Goal: Task Accomplishment & Management: Use online tool/utility

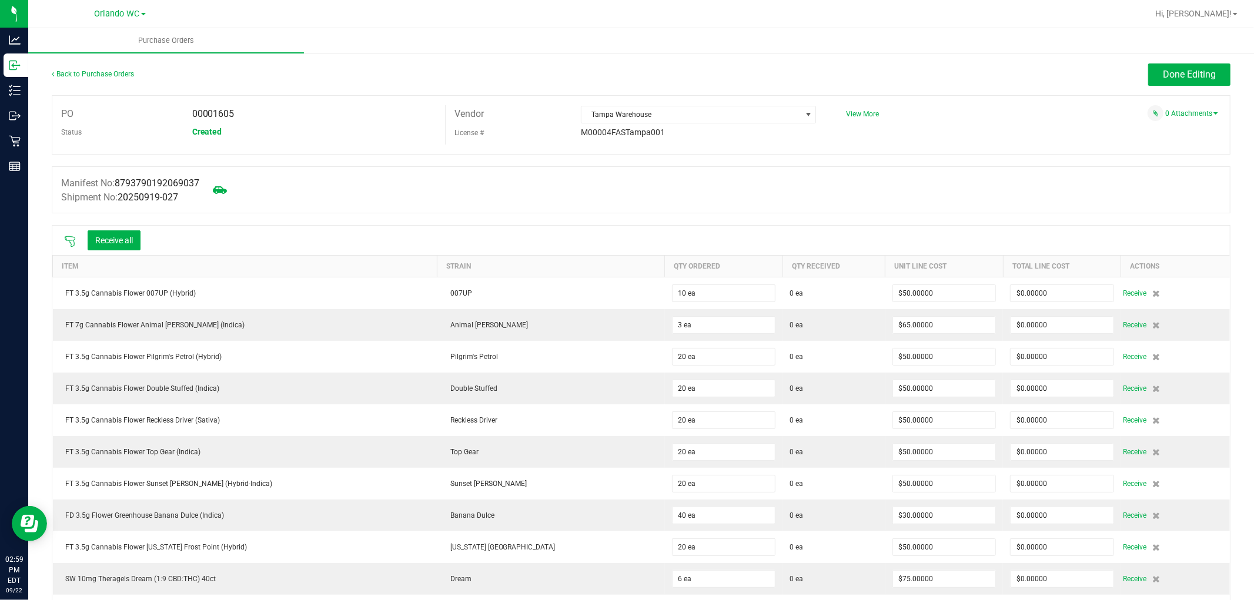
click at [66, 242] on icon at bounding box center [70, 242] width 12 height 12
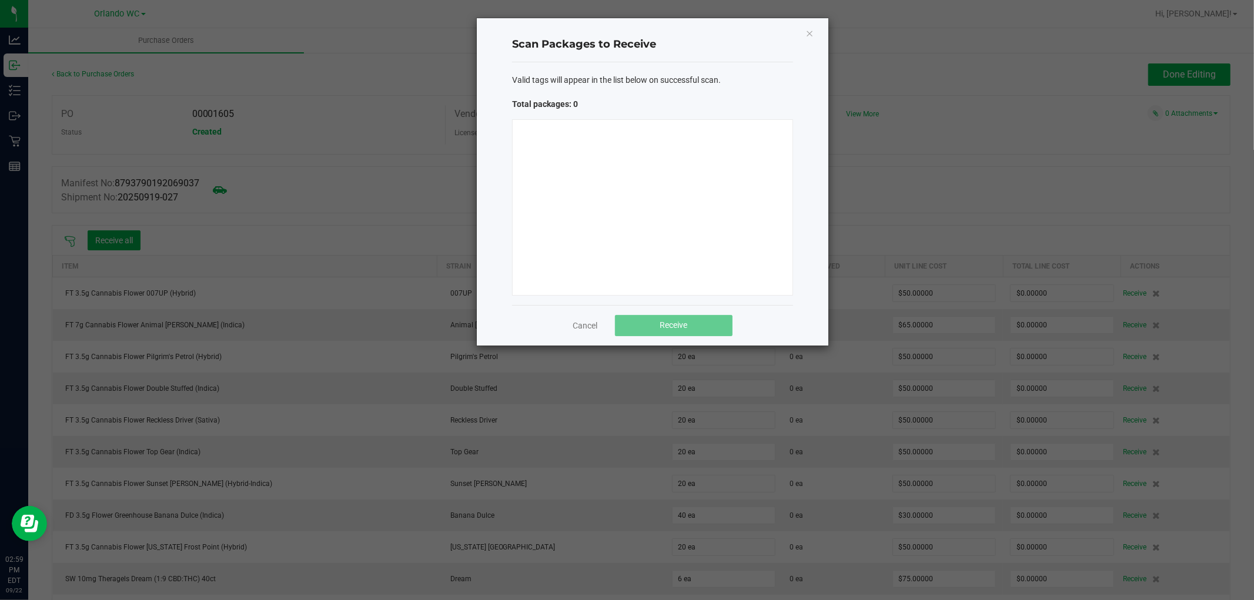
click at [663, 191] on div at bounding box center [652, 207] width 281 height 176
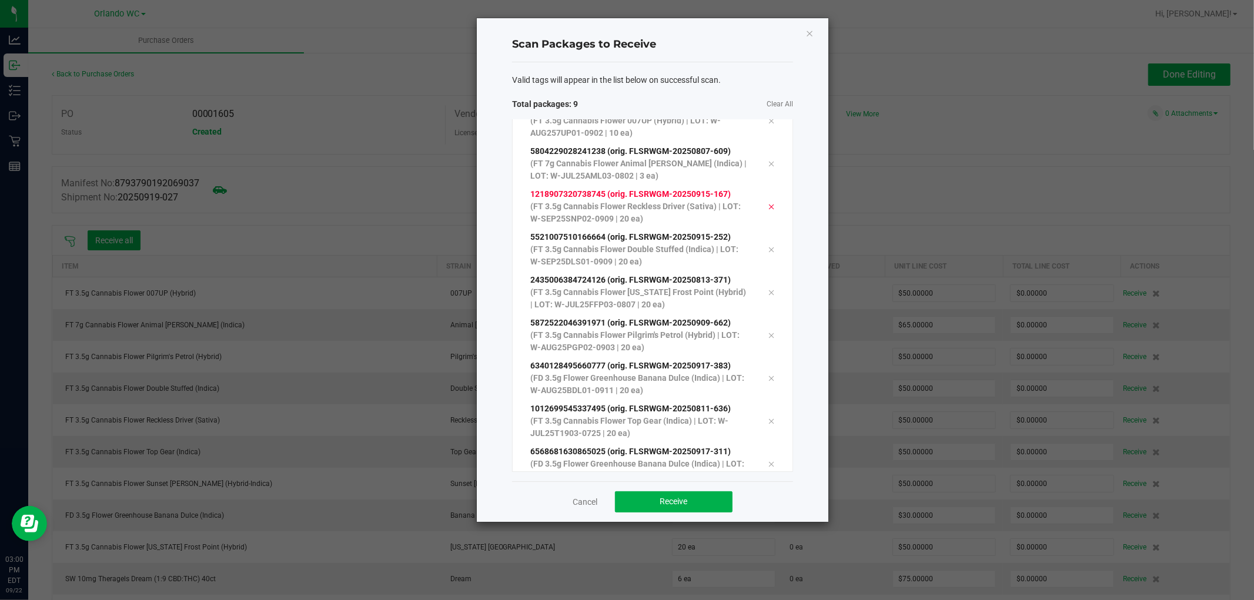
scroll to position [64, 0]
click at [696, 508] on button "Receive" at bounding box center [674, 502] width 118 height 21
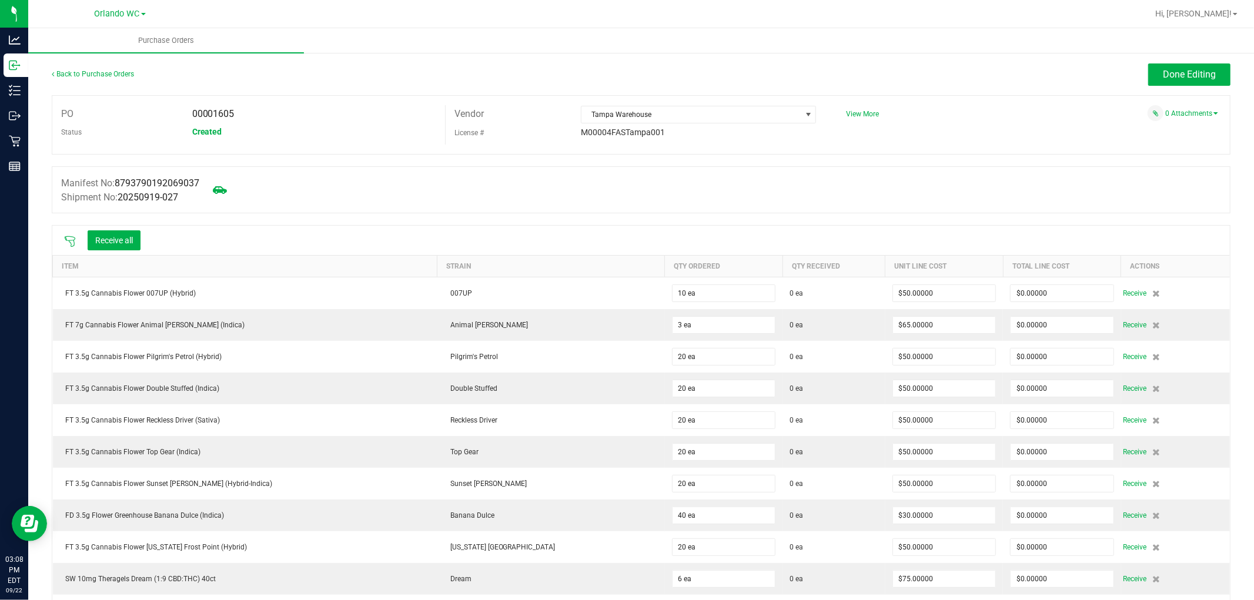
click at [72, 242] on icon at bounding box center [70, 242] width 12 height 12
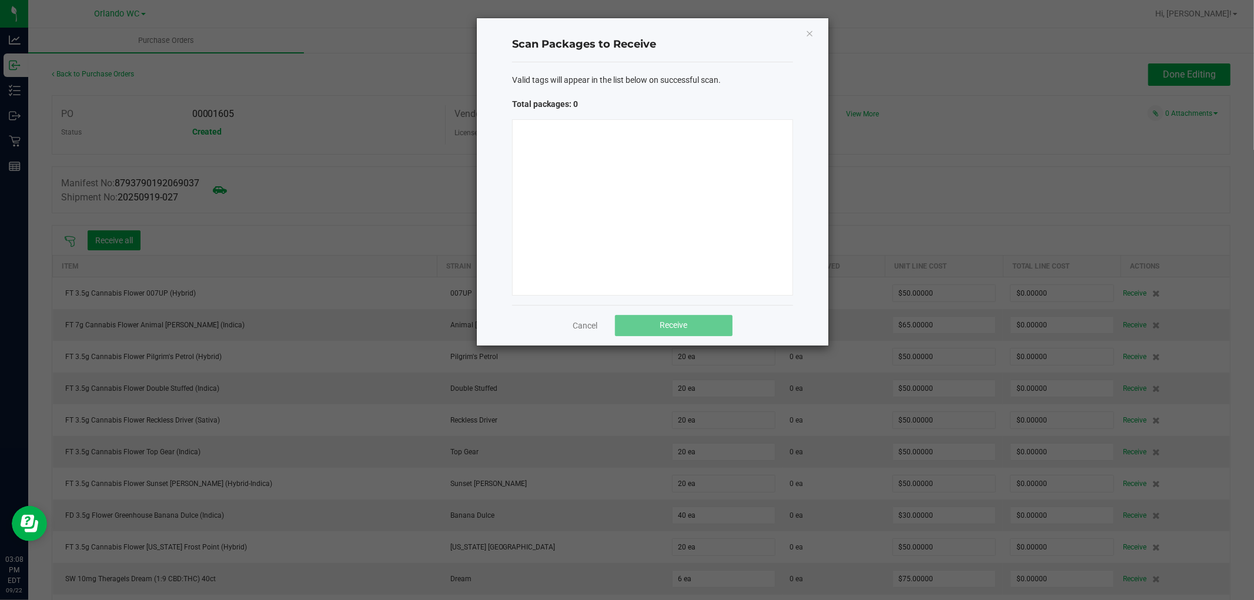
click at [625, 199] on div at bounding box center [652, 207] width 281 height 176
click at [924, 120] on ngb-modal-window "Scan Packages to Receive Valid tags will appear in the list below on successful…" at bounding box center [631, 300] width 1263 height 600
click at [628, 149] on div at bounding box center [652, 207] width 281 height 176
